Goal: Use online tool/utility: Utilize a website feature to perform a specific function

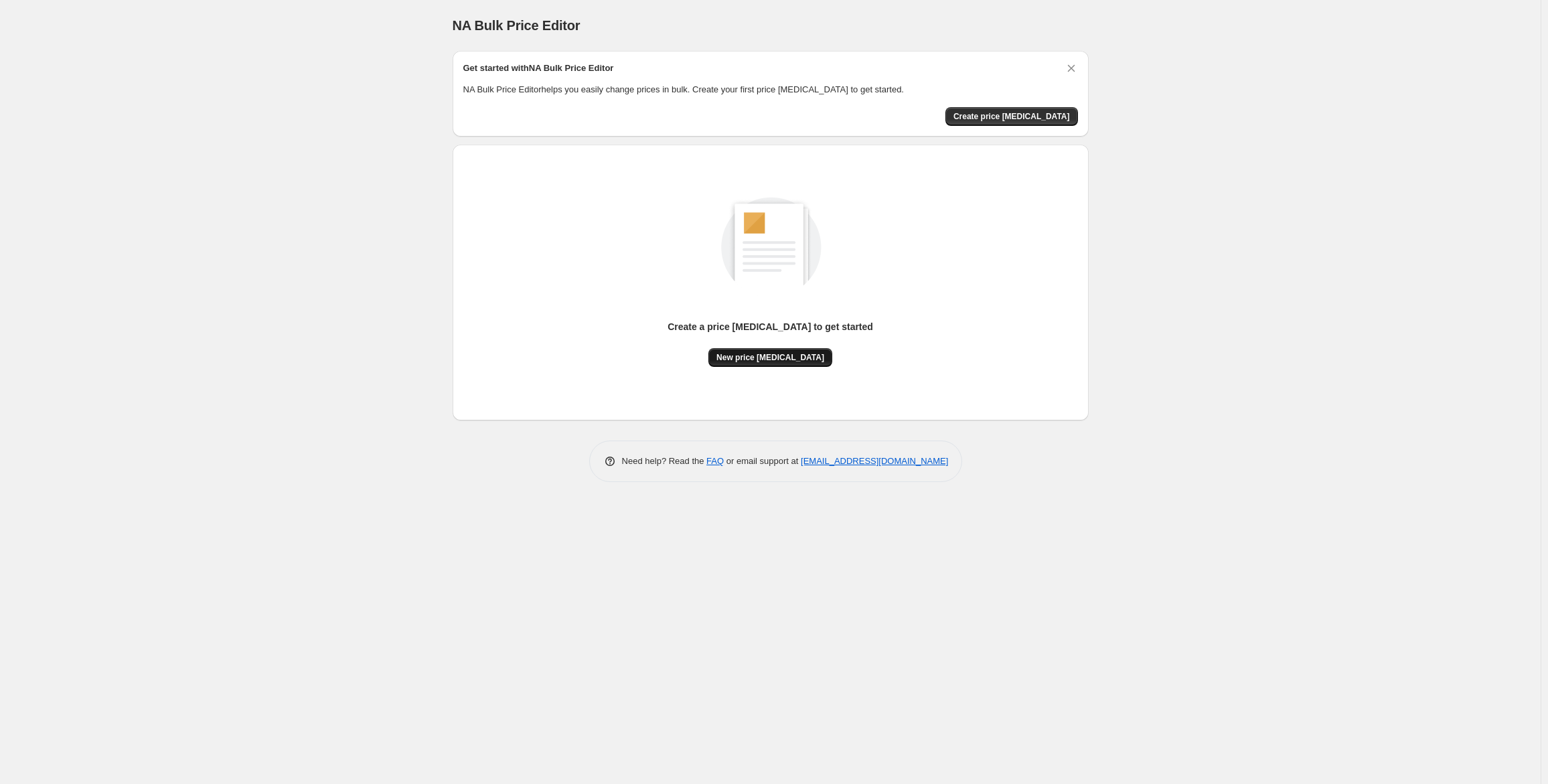
click at [739, 357] on span "New price [MEDICAL_DATA]" at bounding box center [770, 358] width 108 height 11
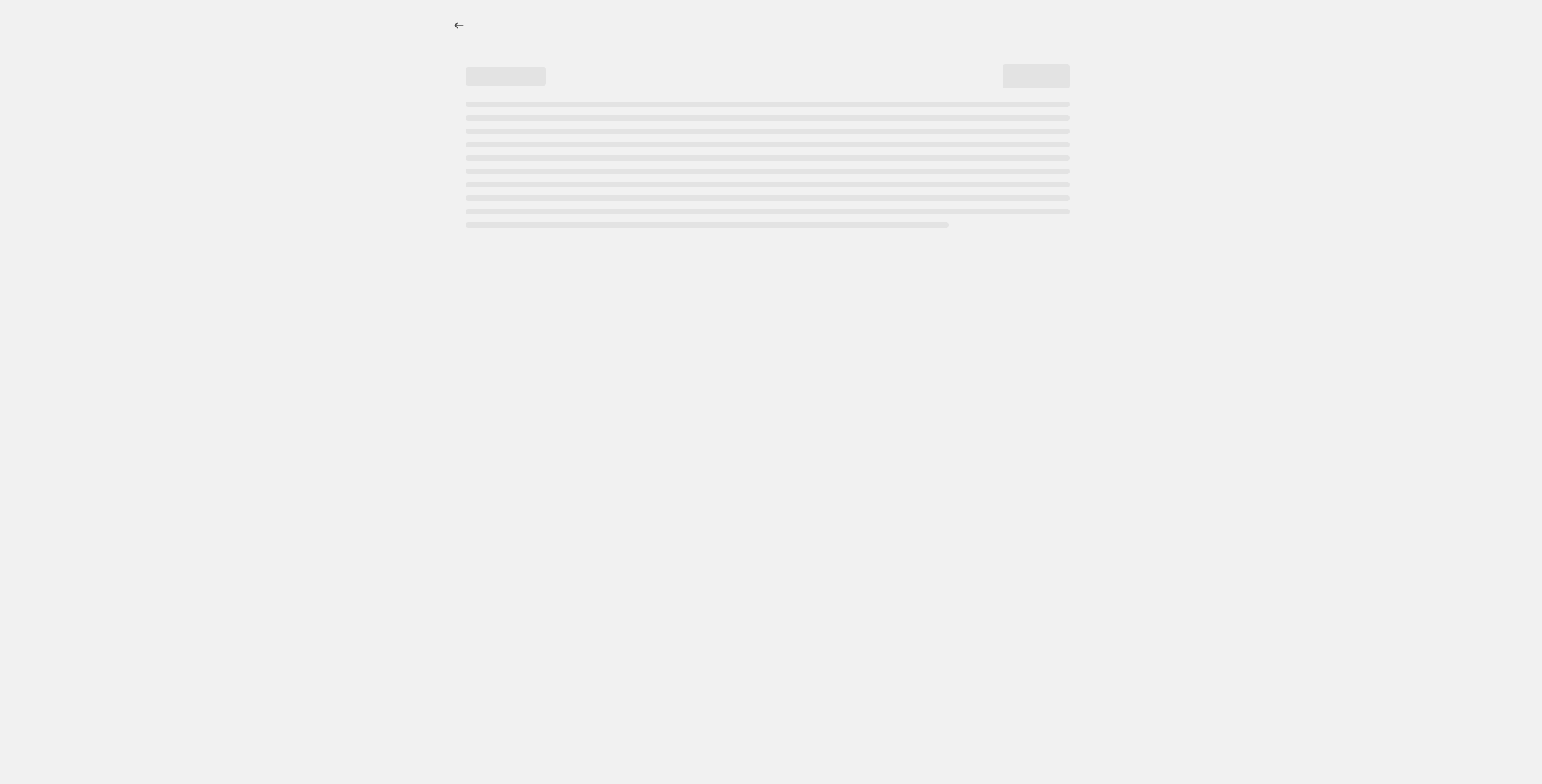
select select "percentage"
